Goal: Task Accomplishment & Management: Use online tool/utility

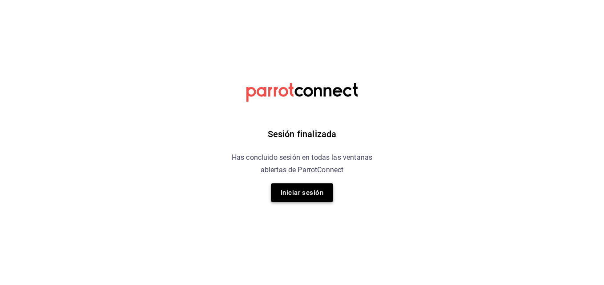
click at [288, 201] on button "Iniciar sesión" at bounding box center [302, 193] width 62 height 19
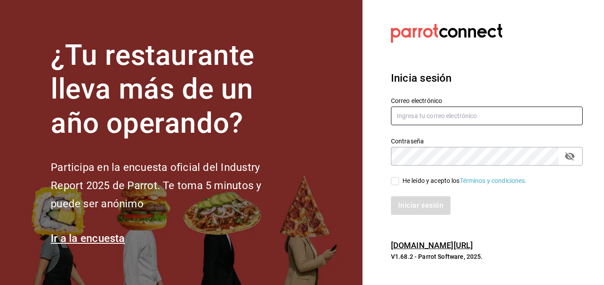
type input "[EMAIL_ADDRESS][DOMAIN_NAME]"
click at [397, 181] on input "He leído y acepto los Términos y condiciones." at bounding box center [395, 181] width 8 height 8
checkbox input "true"
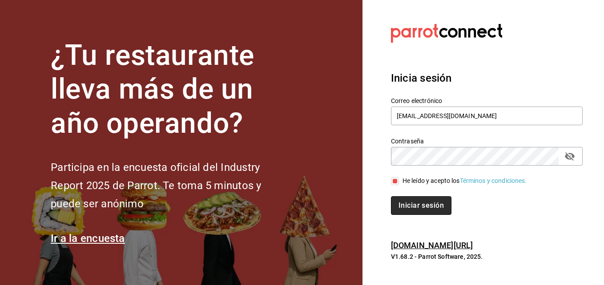
click at [403, 208] on button "Iniciar sesión" at bounding box center [421, 205] width 60 height 19
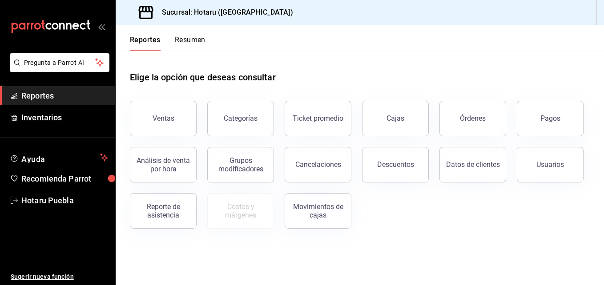
drag, startPoint x: 598, startPoint y: 117, endPoint x: 592, endPoint y: 140, distance: 23.5
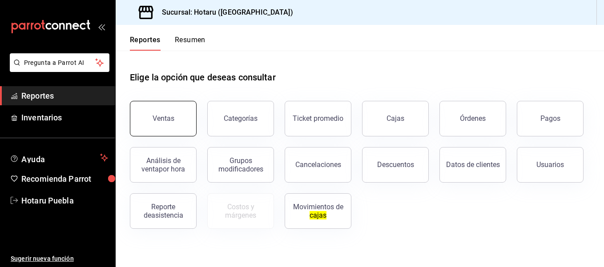
click at [158, 126] on button "Ventas" at bounding box center [163, 119] width 67 height 36
